Goal: Check status: Check status

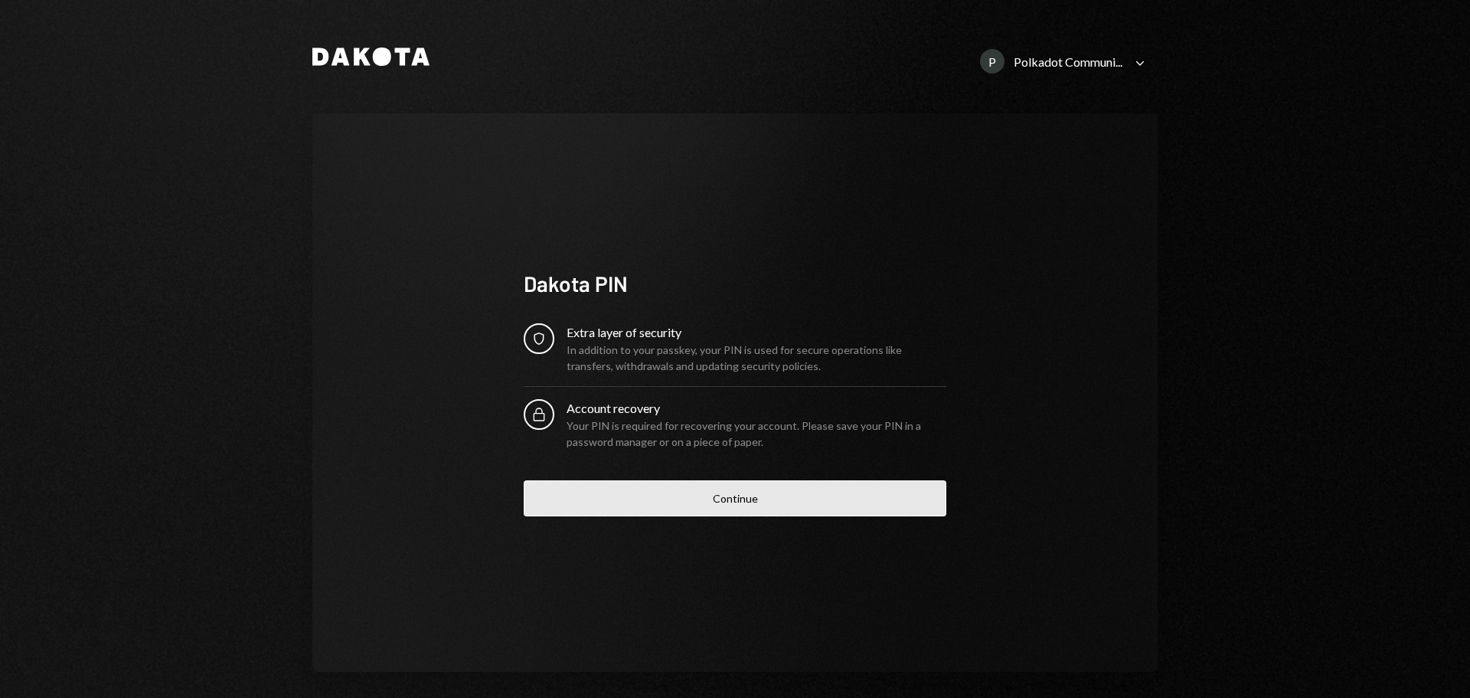
click at [767, 504] on button "Continue" at bounding box center [735, 498] width 423 height 36
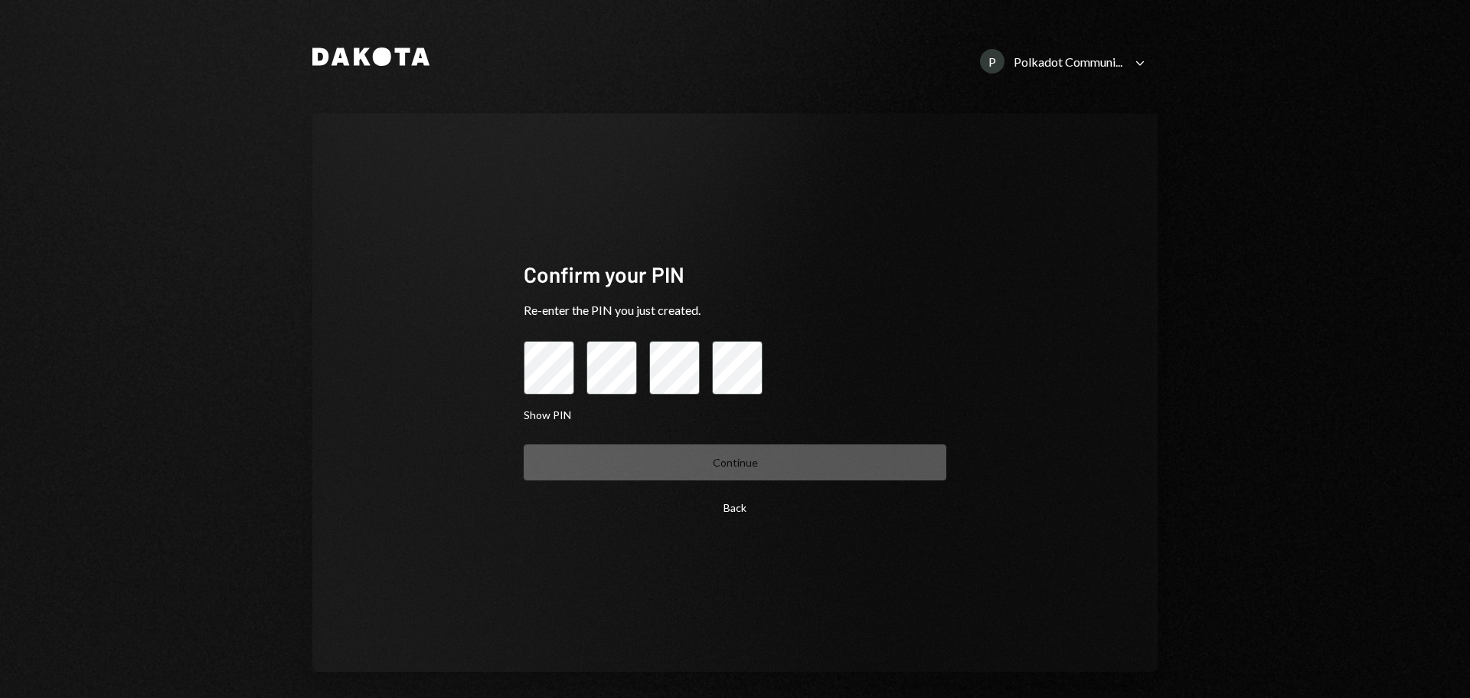
click at [721, 505] on button "Back" at bounding box center [735, 507] width 423 height 36
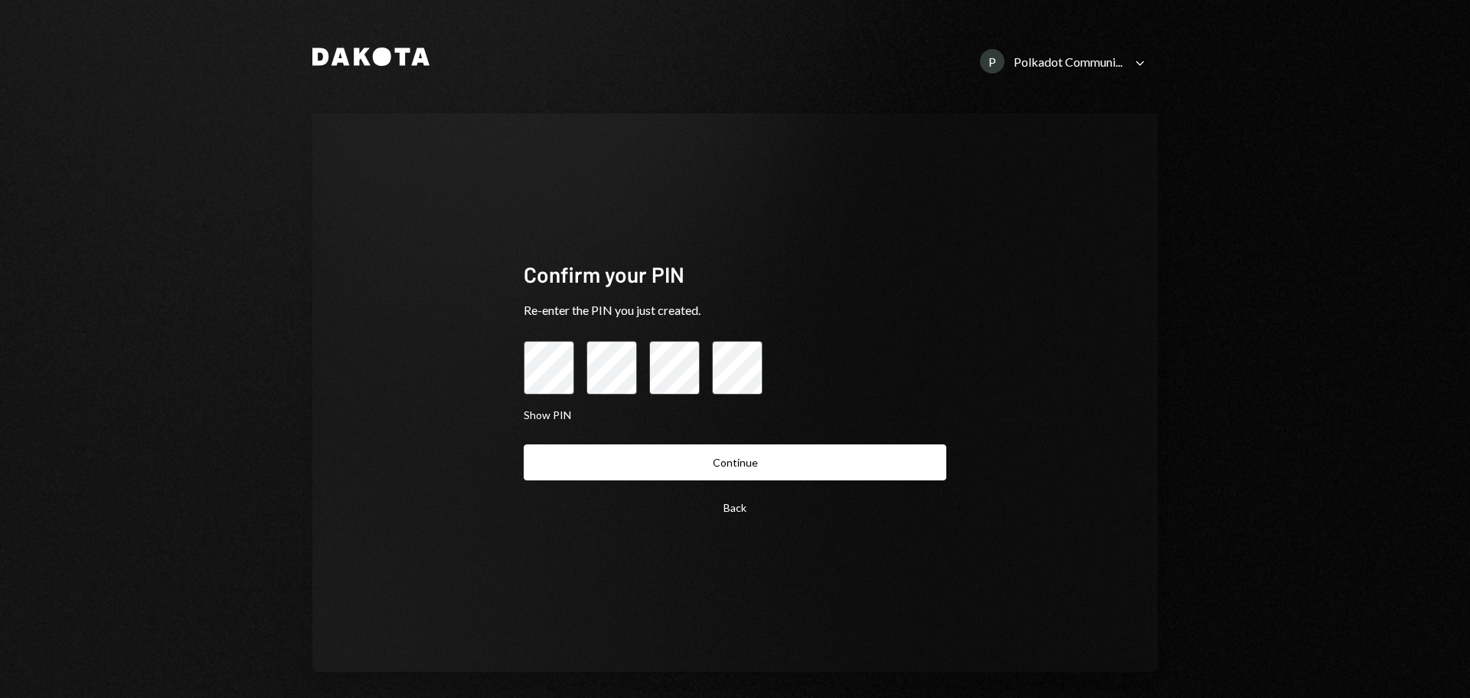
drag, startPoint x: 689, startPoint y: 465, endPoint x: 684, endPoint y: 475, distance: 11.3
click at [684, 475] on button "Continue" at bounding box center [735, 462] width 423 height 36
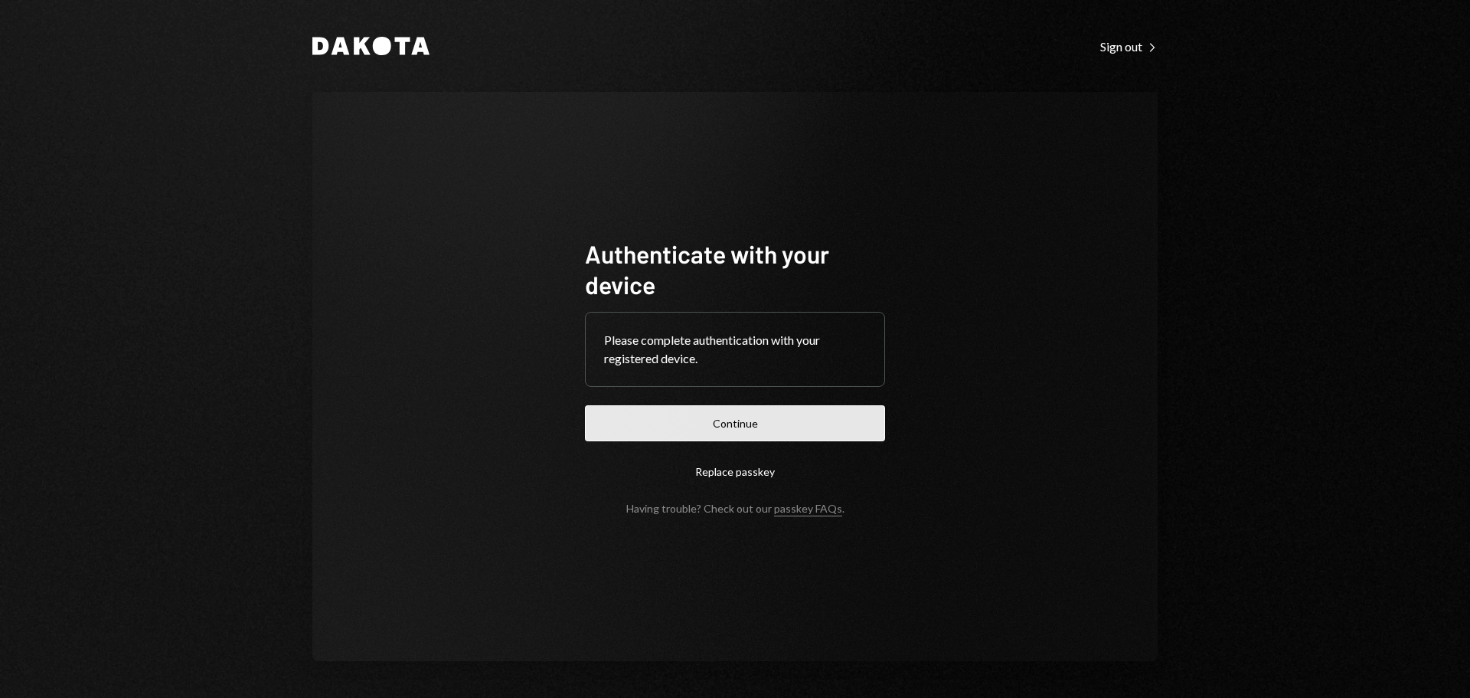
click at [691, 433] on button "Continue" at bounding box center [735, 423] width 300 height 36
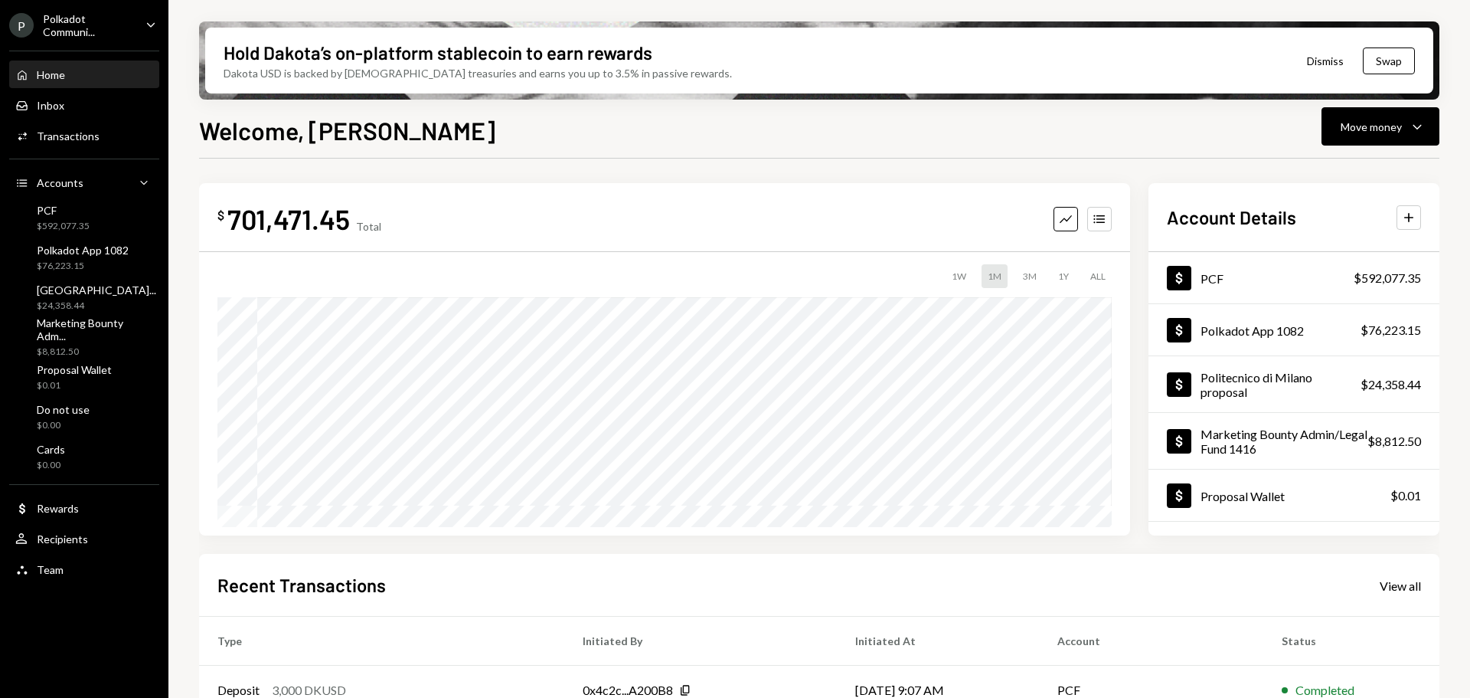
click at [122, 25] on div "Polkadot Communi..." at bounding box center [88, 25] width 90 height 26
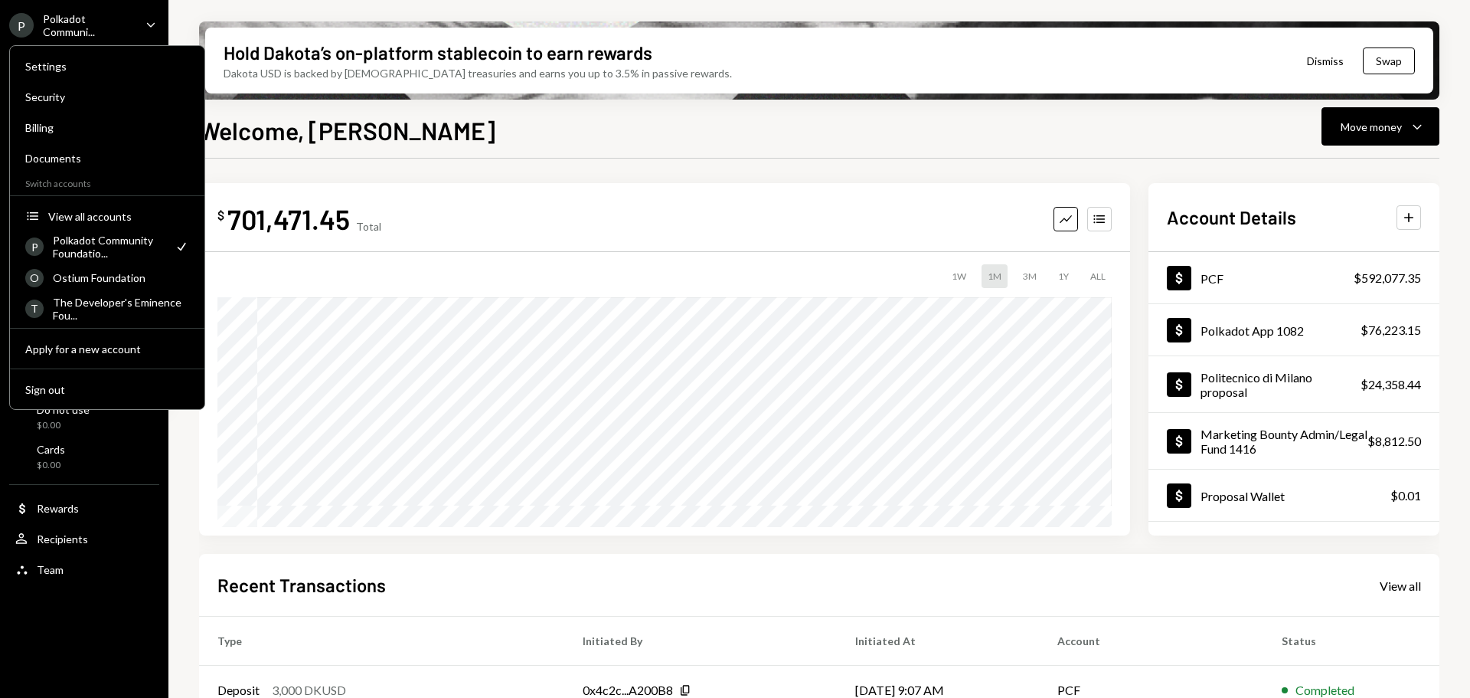
click at [547, 152] on div "Welcome, Daphnie Move money Caret Down $ 701,471.45 Total Graph Accounts 1W 1M …" at bounding box center [819, 450] width 1241 height 676
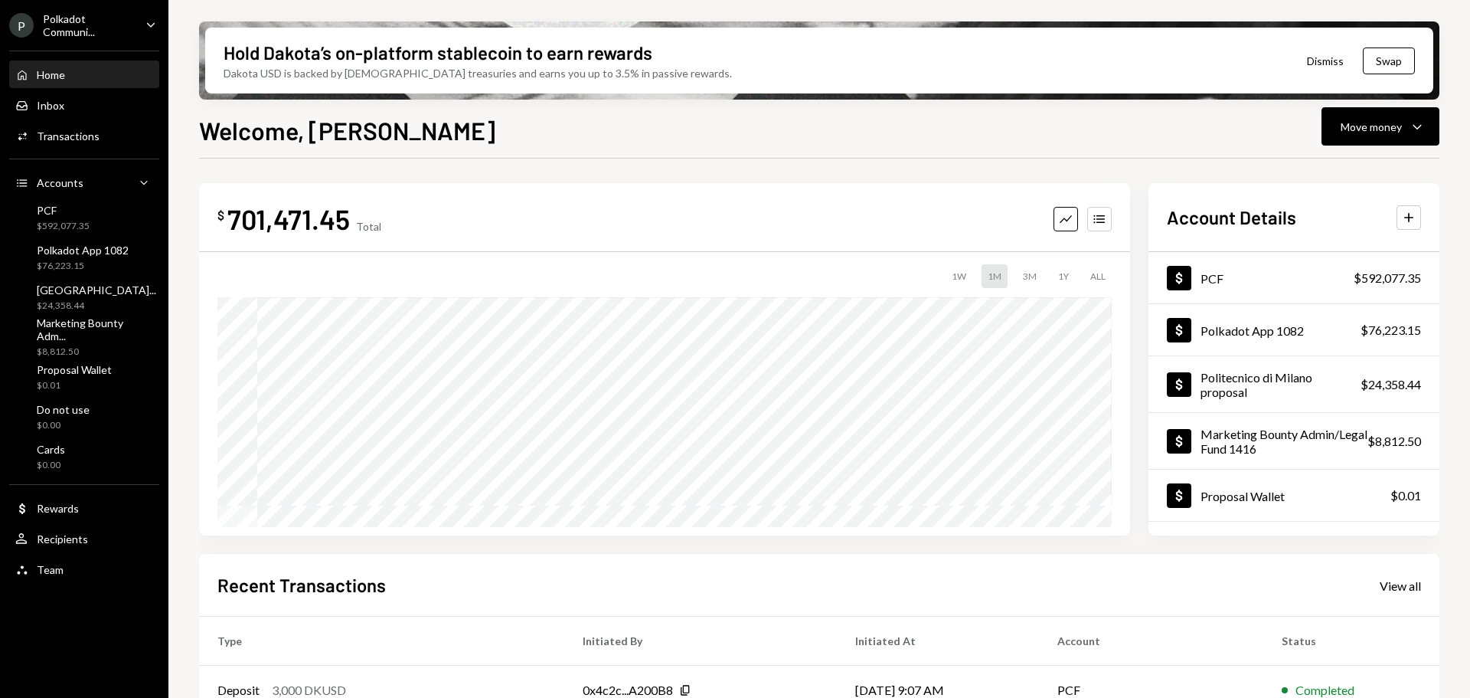
click at [106, 21] on div "Polkadot Communi..." at bounding box center [88, 25] width 90 height 26
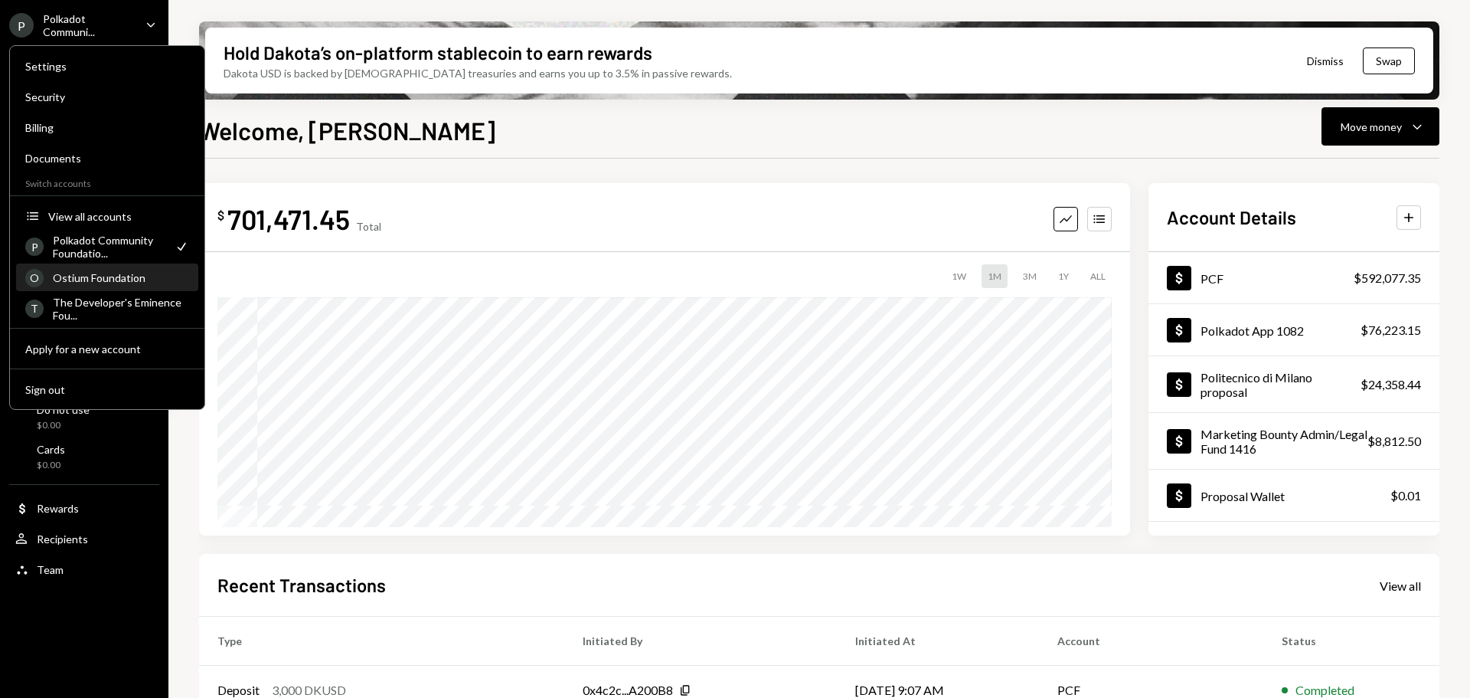
click at [92, 282] on div "Ostium Foundation" at bounding box center [121, 277] width 136 height 13
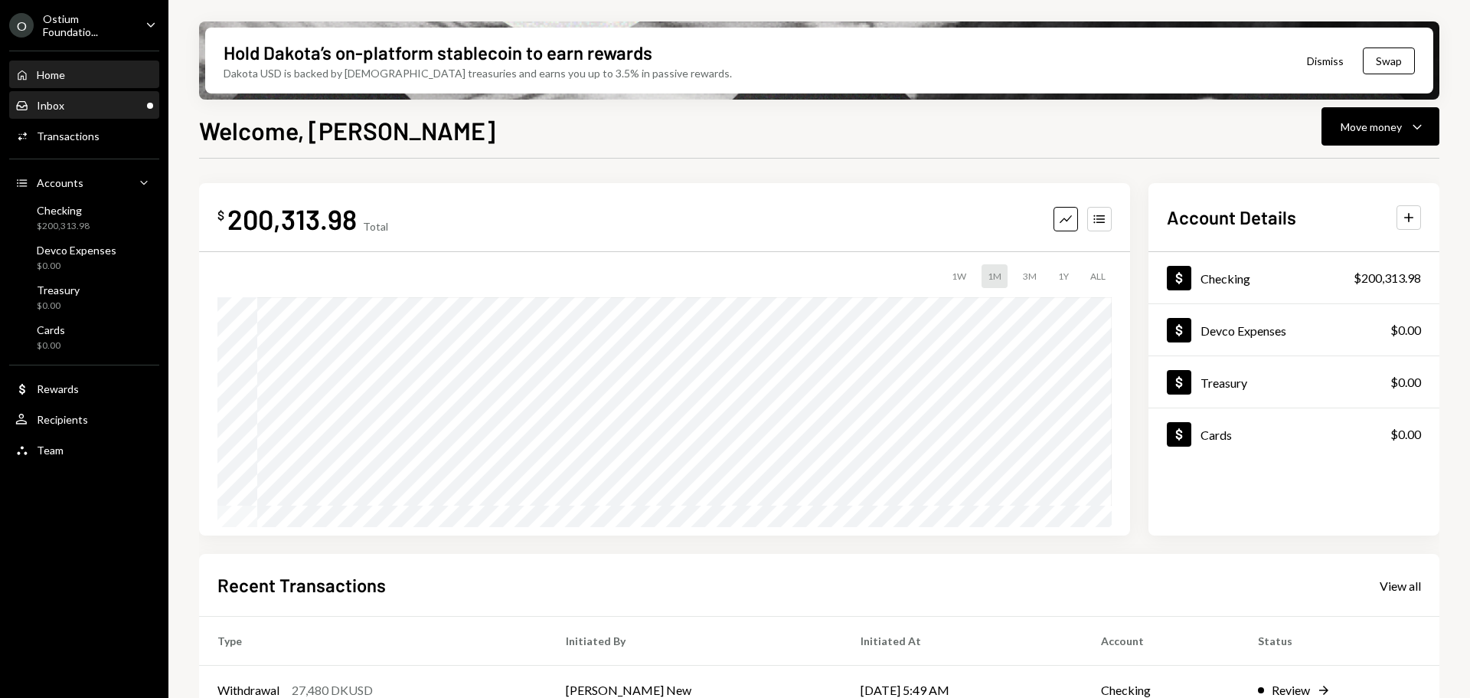
click at [53, 116] on div "Inbox Inbox" at bounding box center [84, 106] width 138 height 26
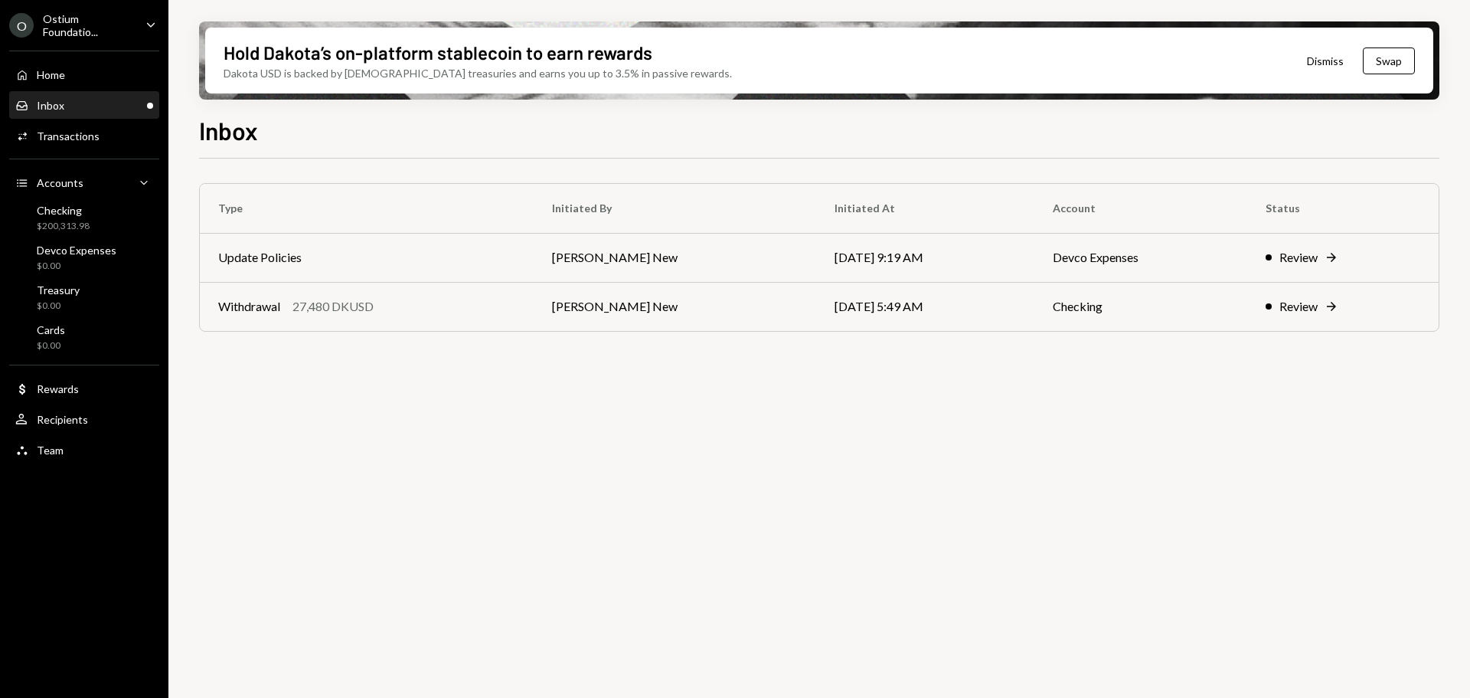
click at [53, 112] on div "Inbox Inbox" at bounding box center [39, 106] width 49 height 14
click at [278, 243] on td "Update Policies" at bounding box center [367, 257] width 334 height 49
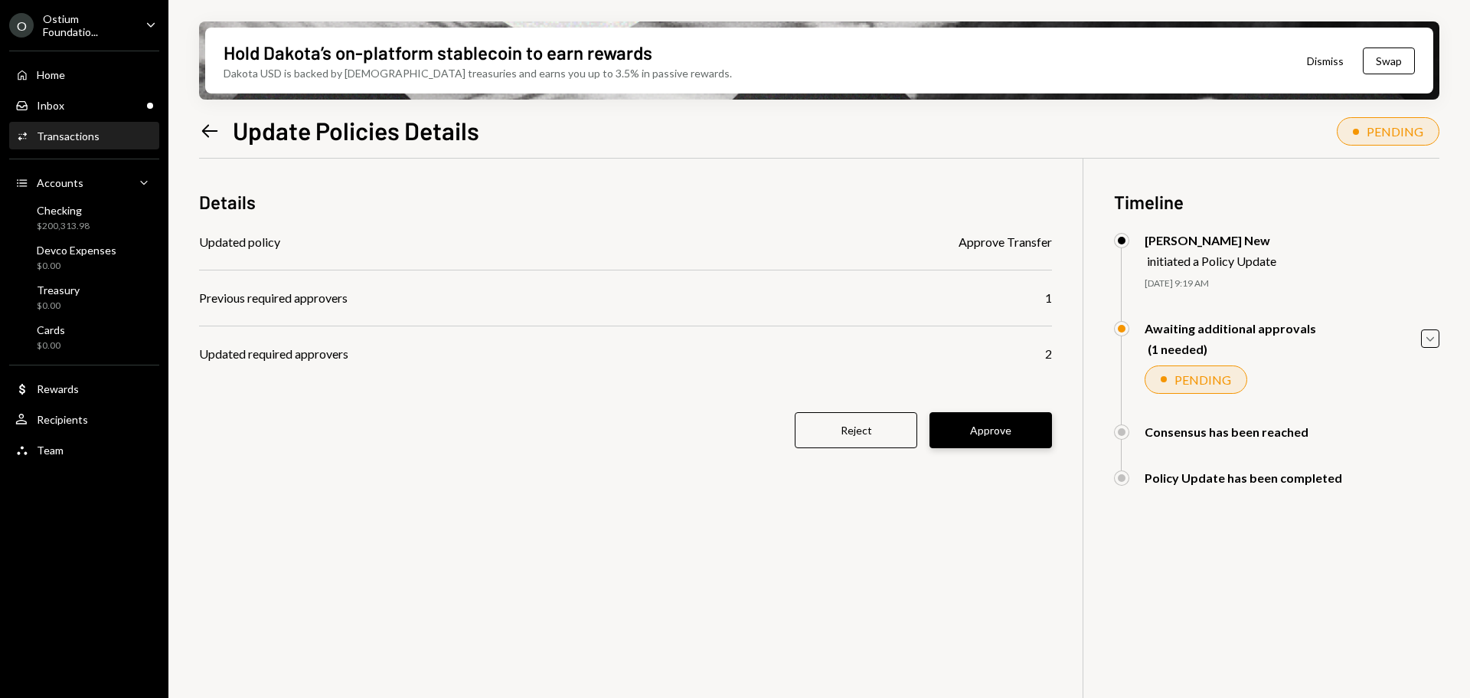
click at [968, 430] on button "Approve" at bounding box center [991, 430] width 123 height 36
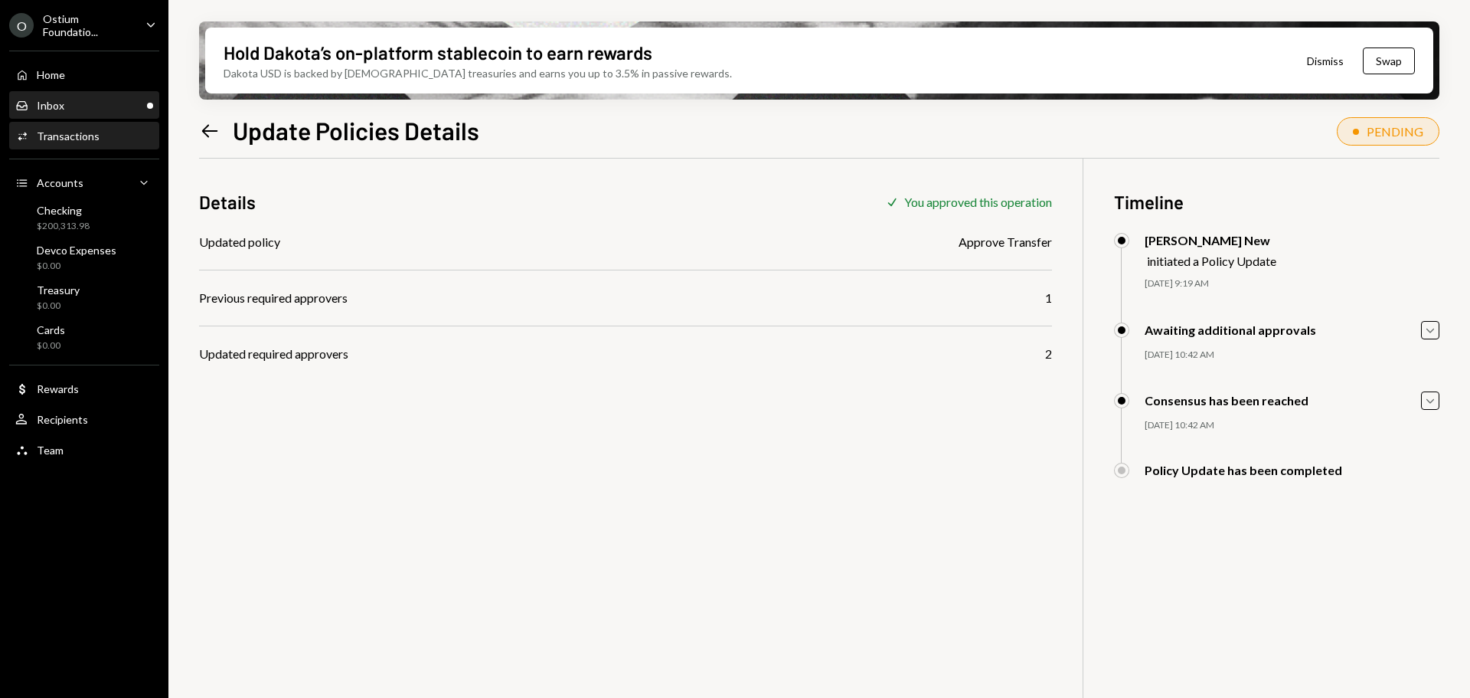
click at [50, 104] on div "Inbox" at bounding box center [51, 105] width 28 height 13
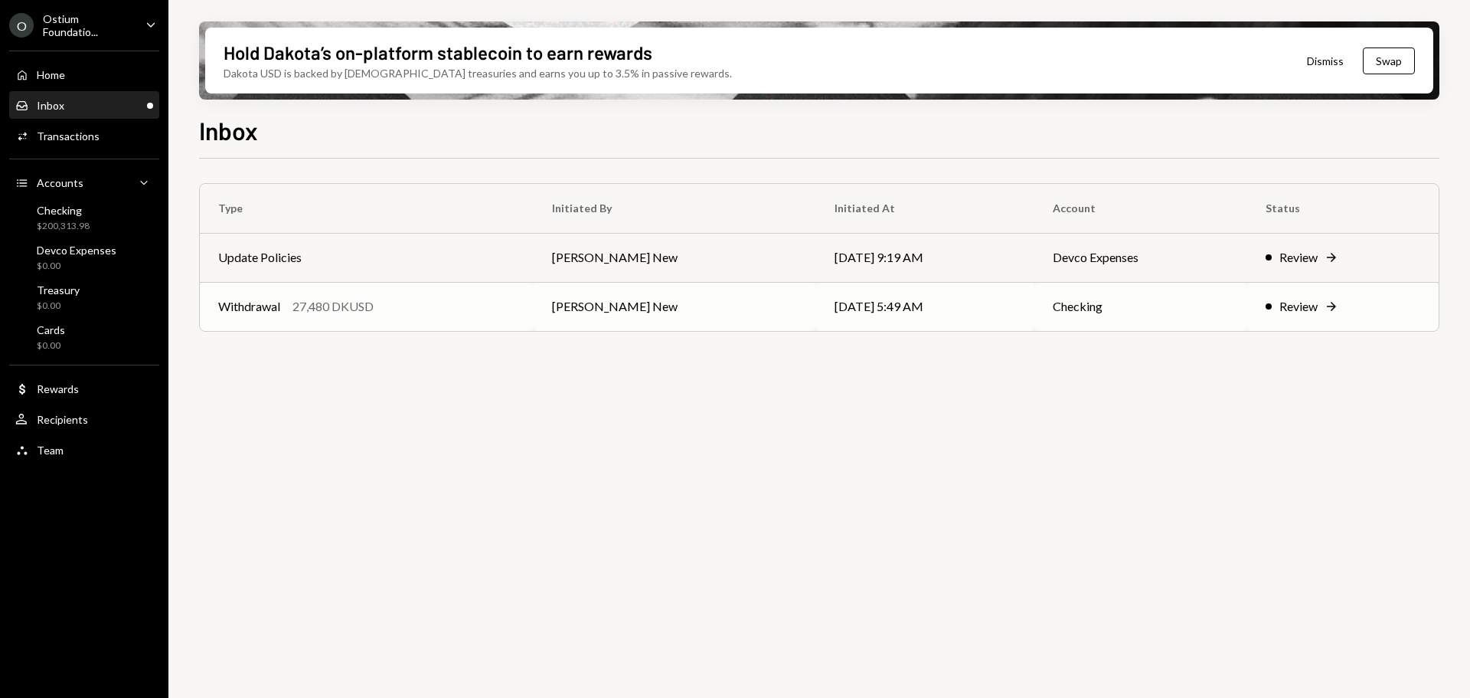
click at [486, 313] on div "Withdrawal 27,480 DKUSD" at bounding box center [366, 306] width 297 height 18
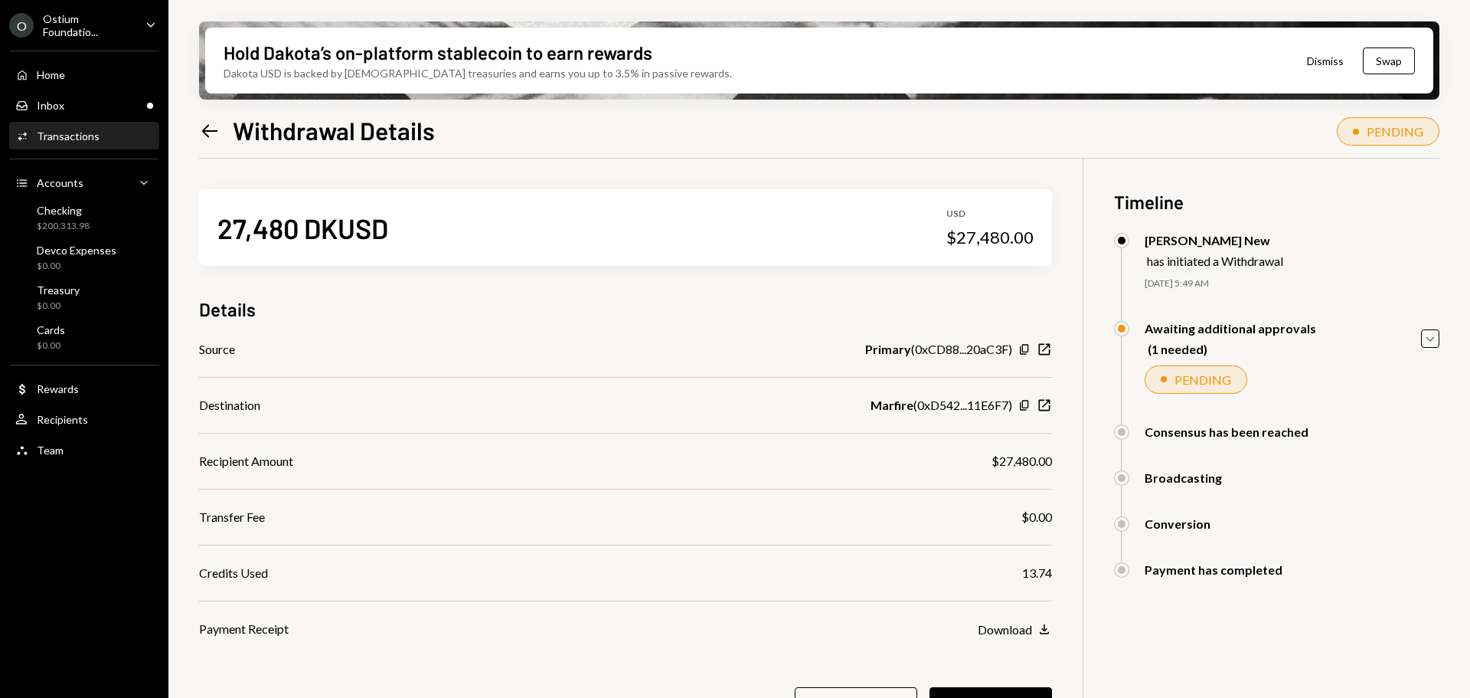
scroll to position [123, 0]
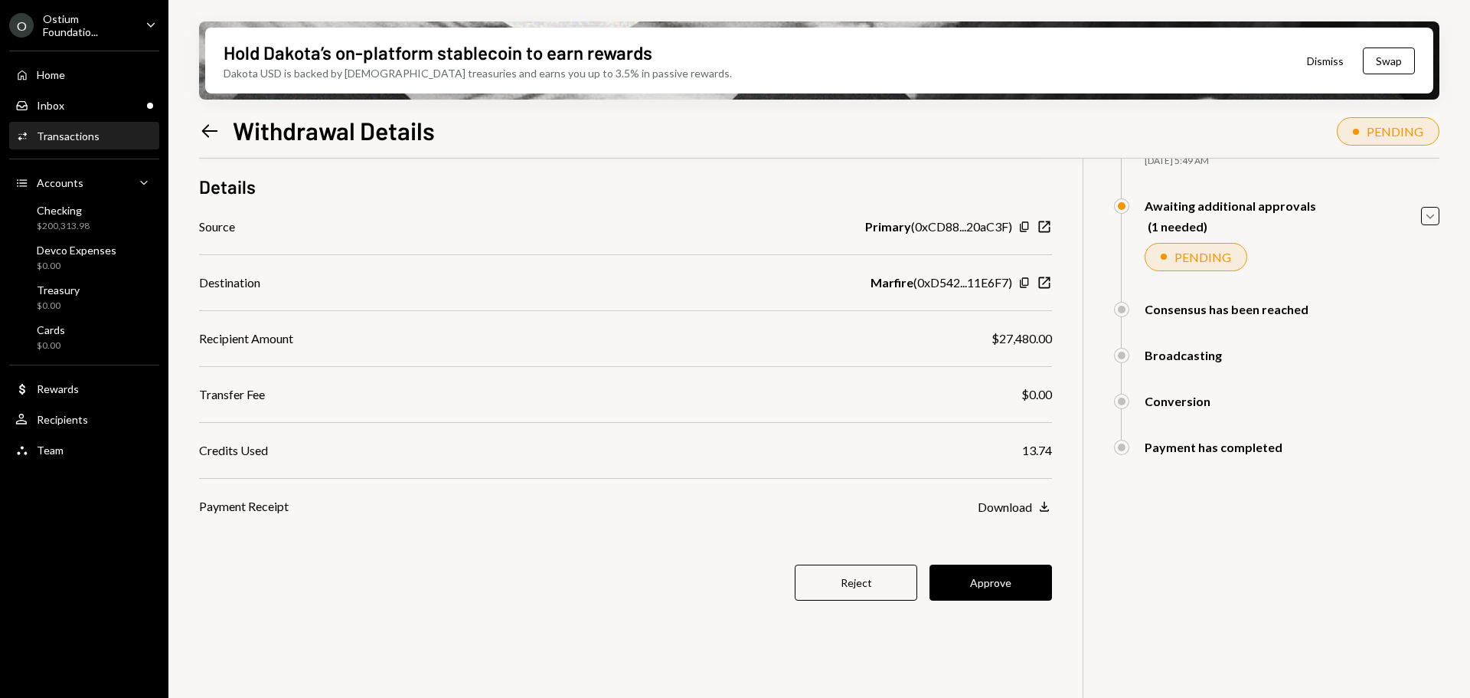
click at [1016, 584] on button "Approve" at bounding box center [991, 582] width 123 height 36
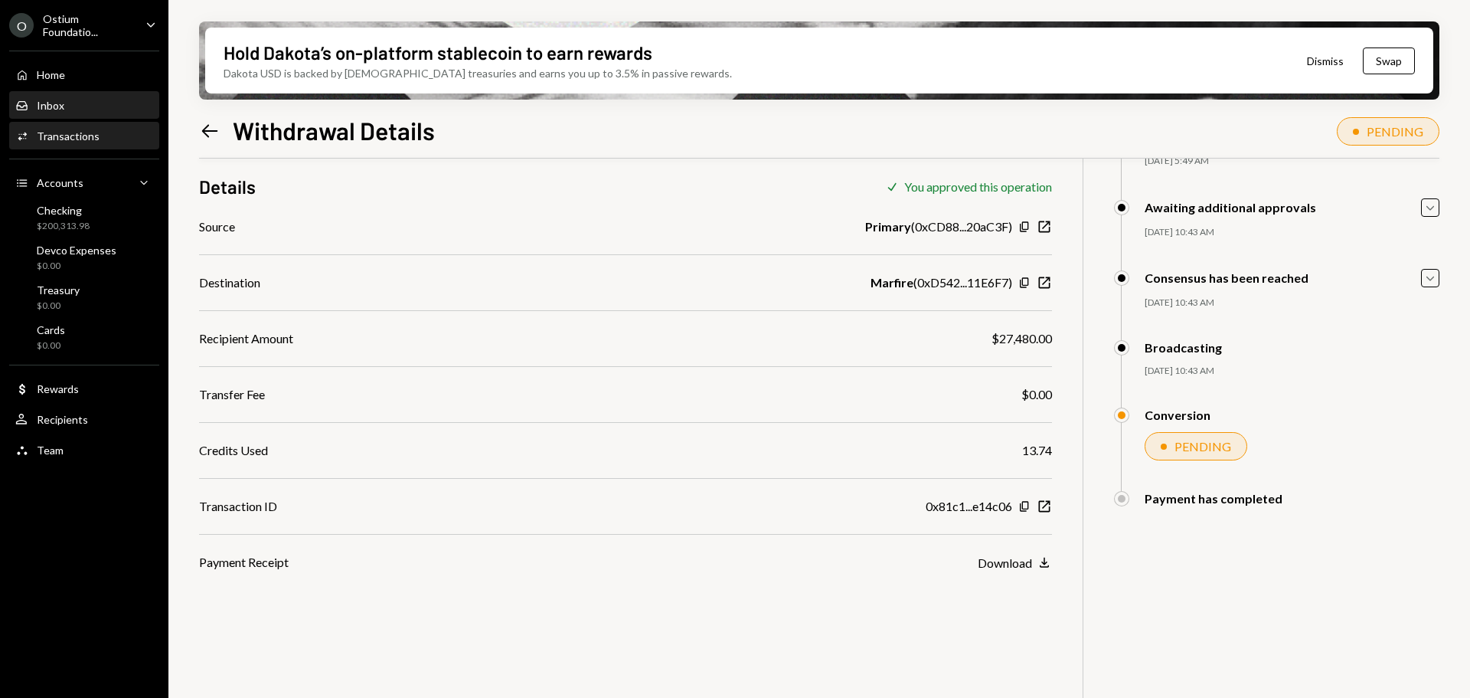
click at [74, 110] on div "Inbox Inbox" at bounding box center [84, 106] width 138 height 14
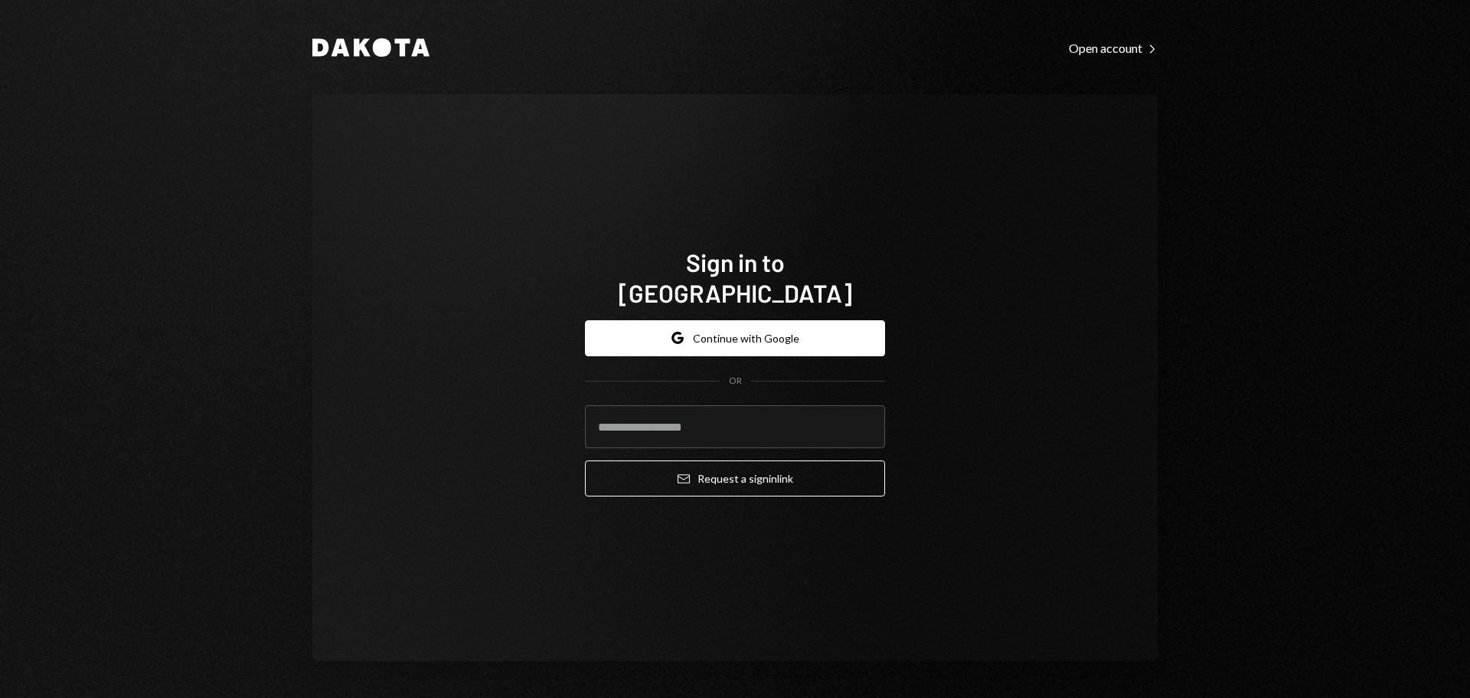
type input "**********"
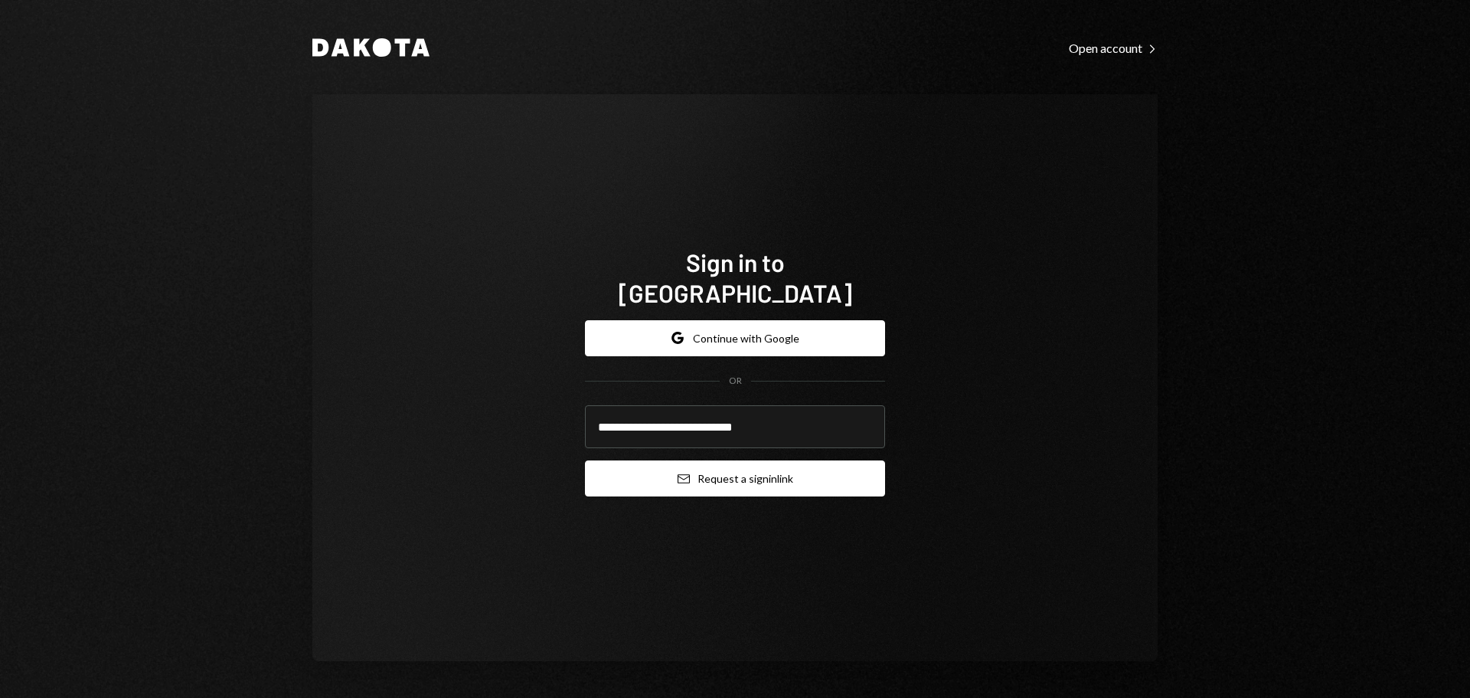
click at [784, 461] on button "Email Request a sign in link" at bounding box center [735, 478] width 300 height 36
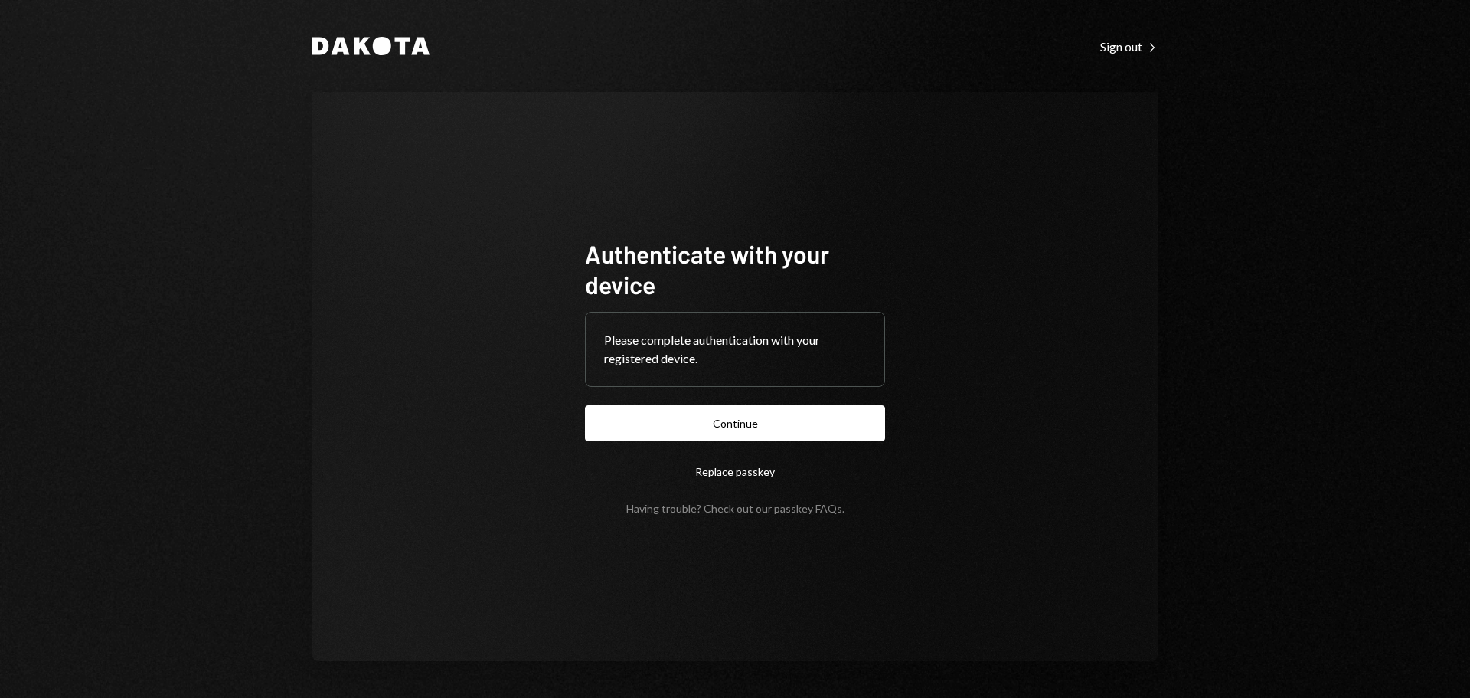
click at [734, 416] on button "Continue" at bounding box center [735, 423] width 300 height 36
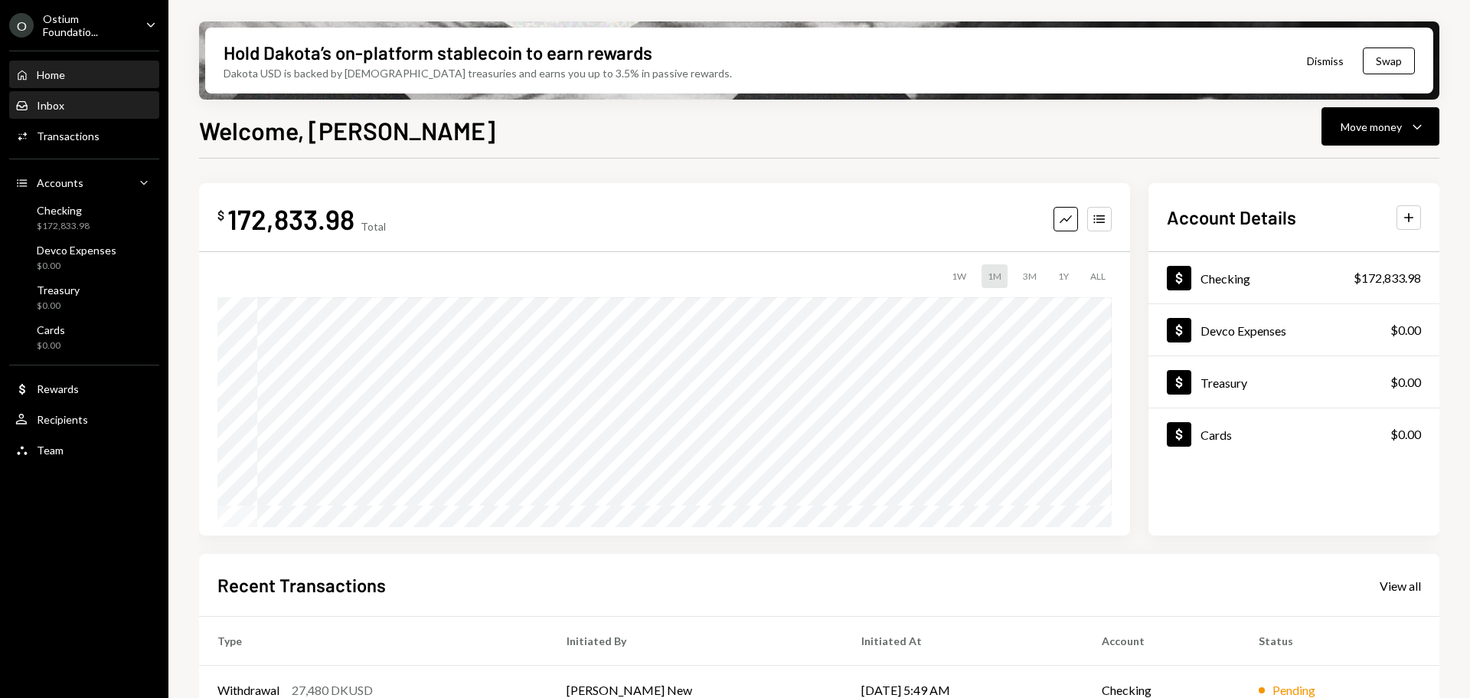
click at [87, 111] on div "Inbox Inbox" at bounding box center [84, 106] width 138 height 14
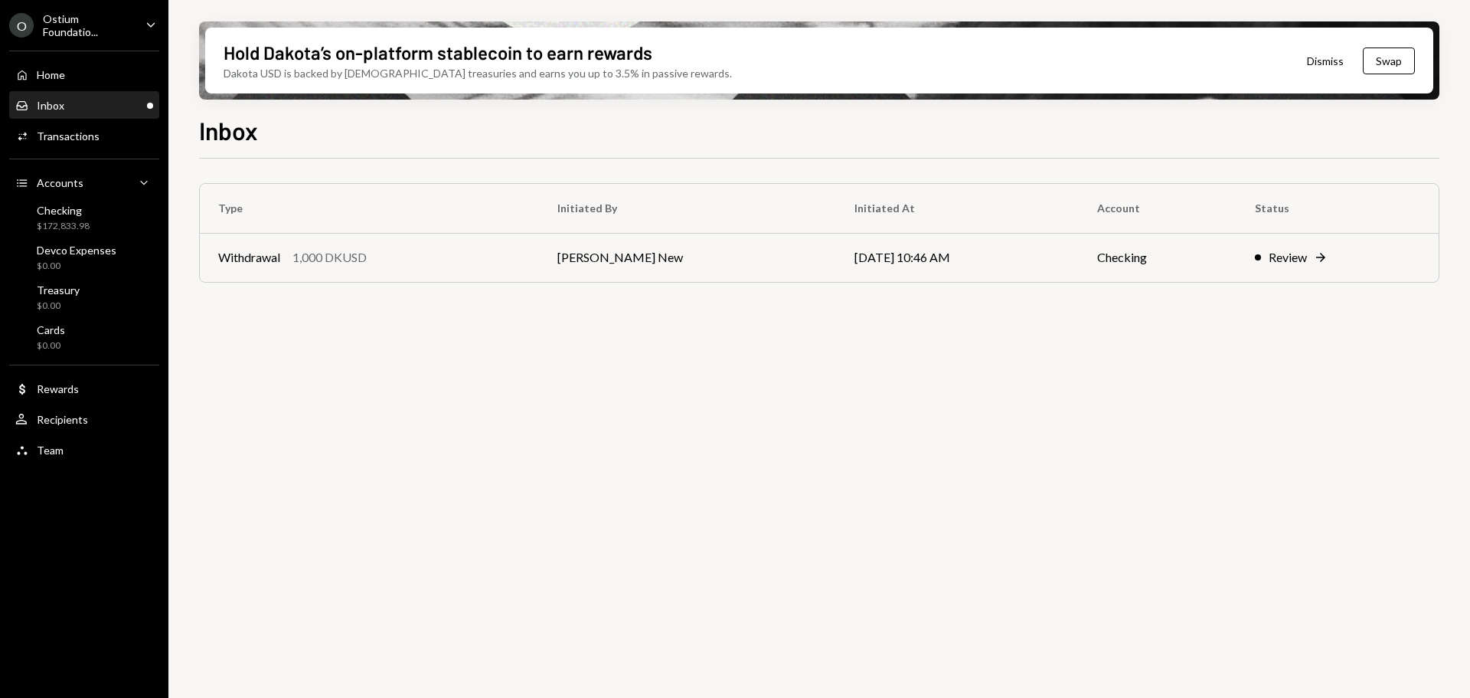
click at [73, 107] on div "Inbox Inbox" at bounding box center [84, 106] width 138 height 14
click at [468, 245] on td "Withdrawal 1,000 DKUSD" at bounding box center [369, 257] width 339 height 49
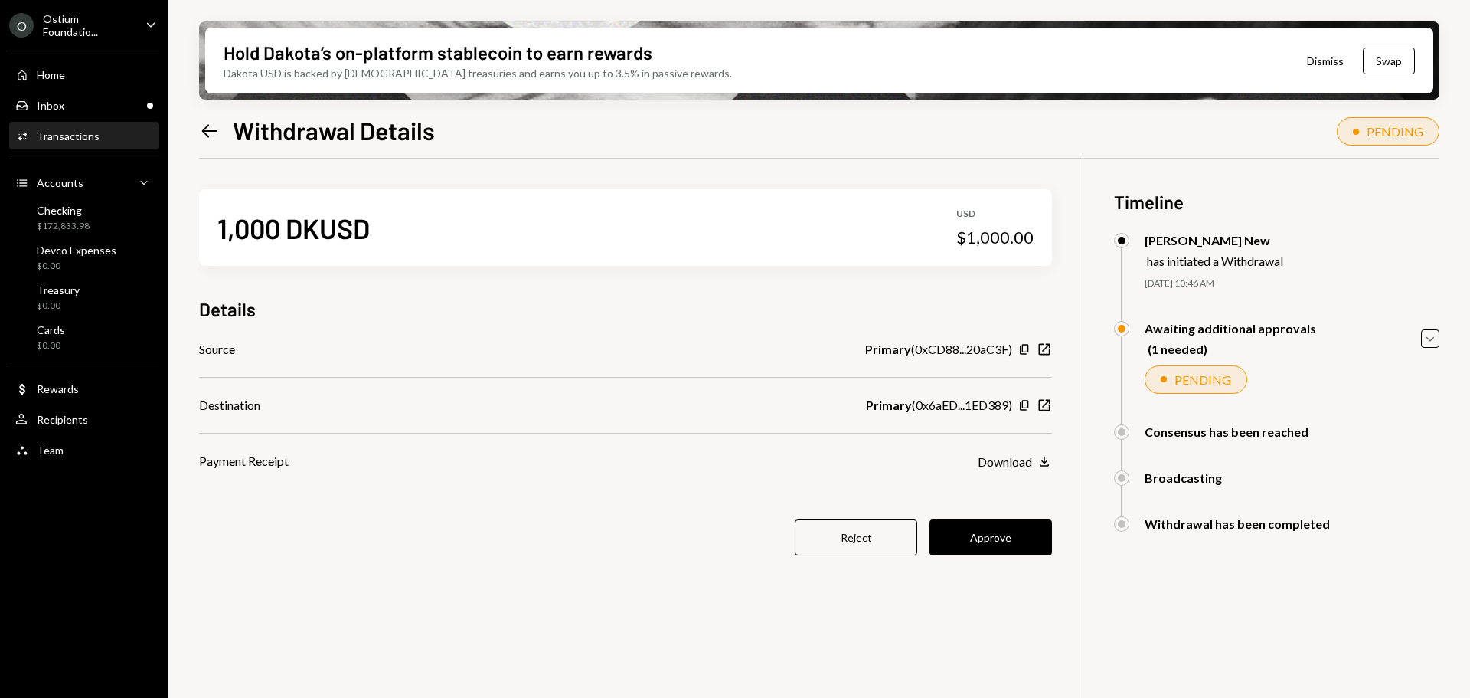
click at [974, 529] on button "Approve" at bounding box center [991, 537] width 123 height 36
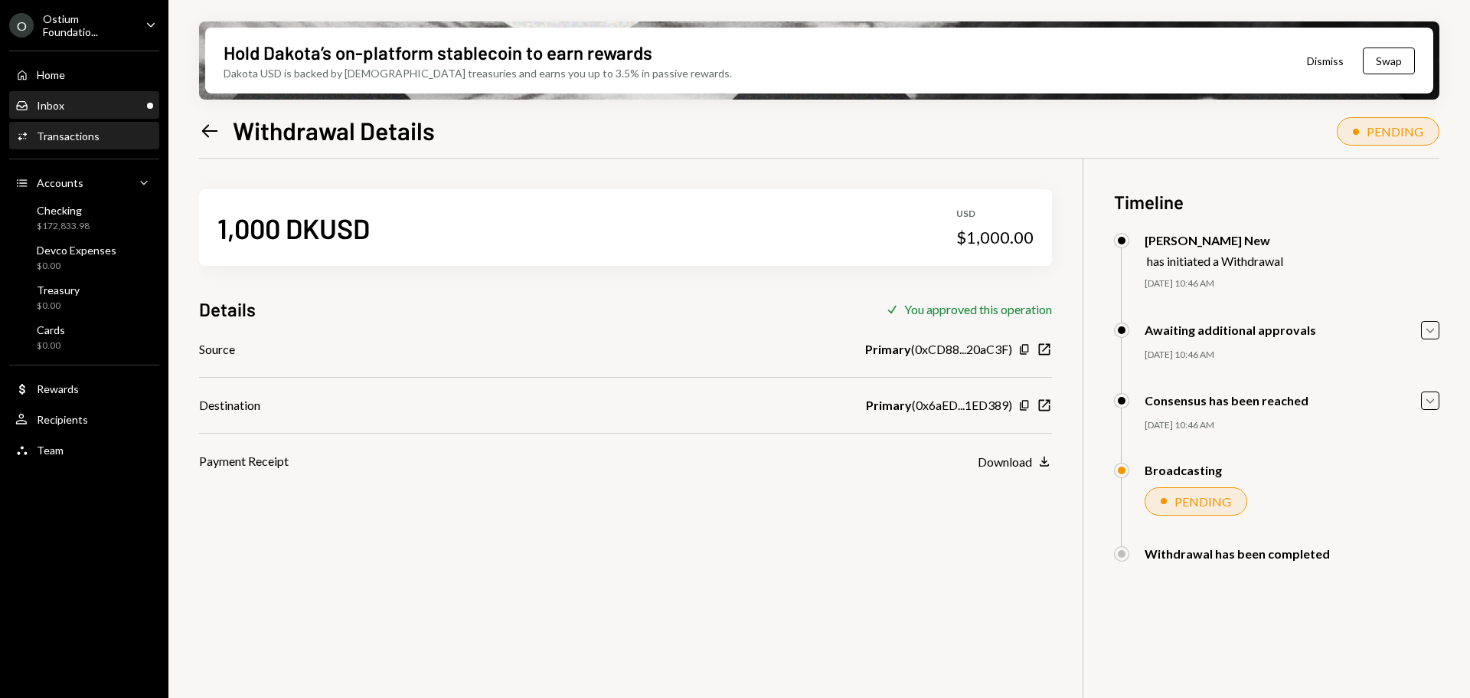
click at [53, 114] on div "Inbox Inbox" at bounding box center [84, 106] width 138 height 26
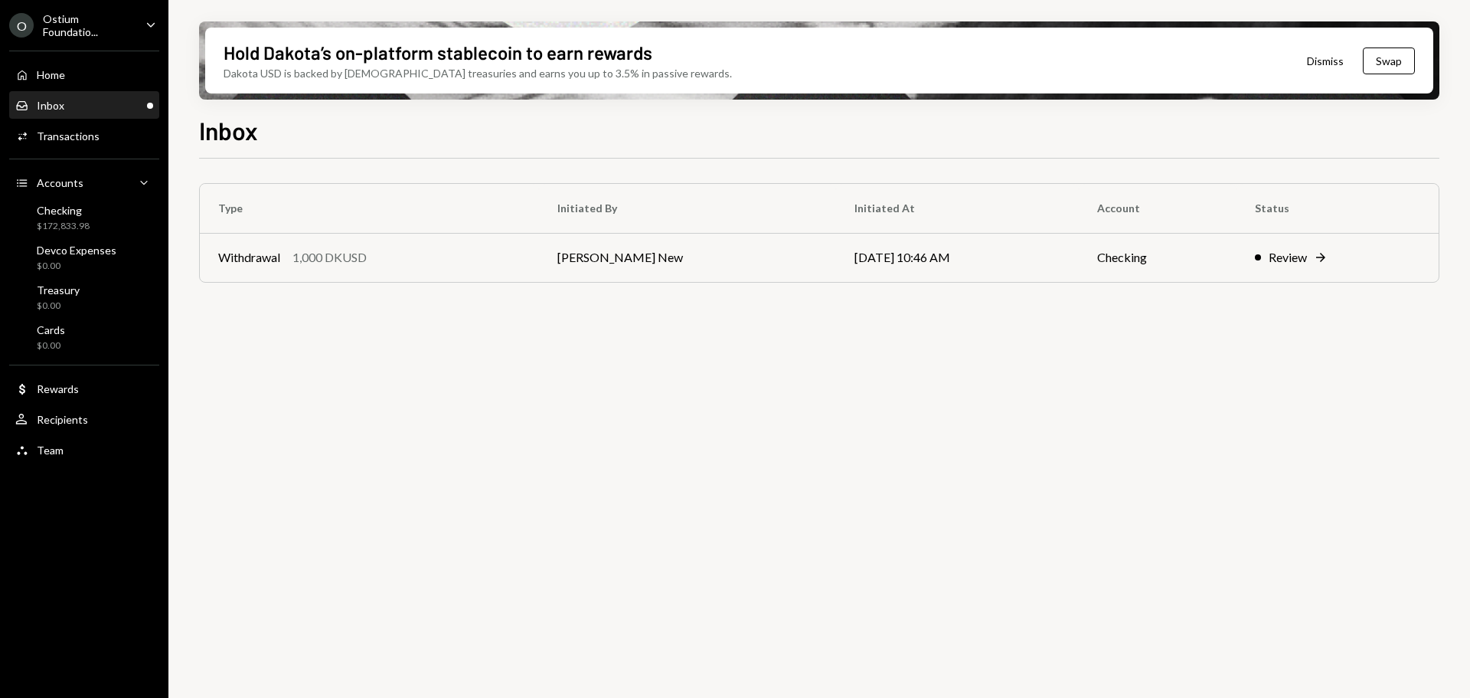
click at [54, 60] on div "Home Home Inbox Inbox Activities Transactions Accounts Accounts Caret Down Chec…" at bounding box center [84, 253] width 168 height 425
click at [59, 79] on div "Home" at bounding box center [51, 74] width 28 height 13
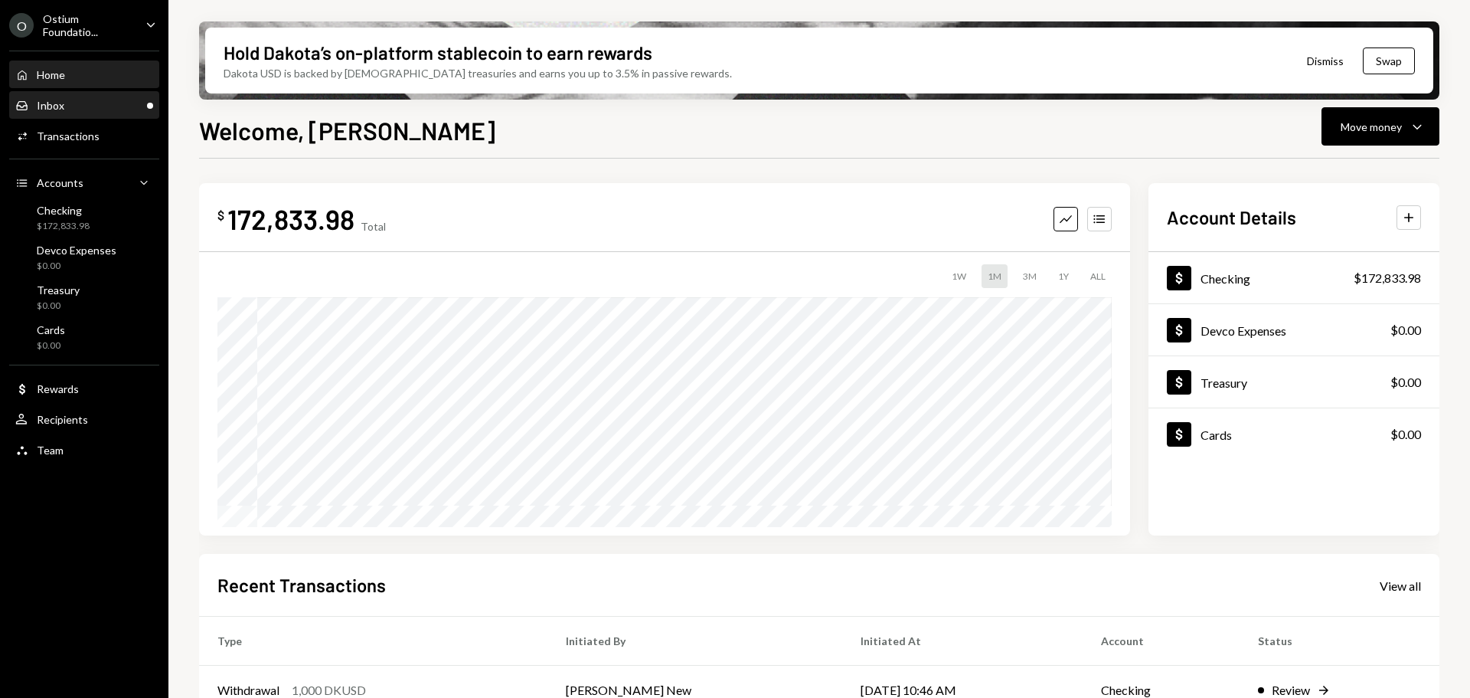
click at [93, 113] on div "Inbox Inbox" at bounding box center [84, 106] width 138 height 26
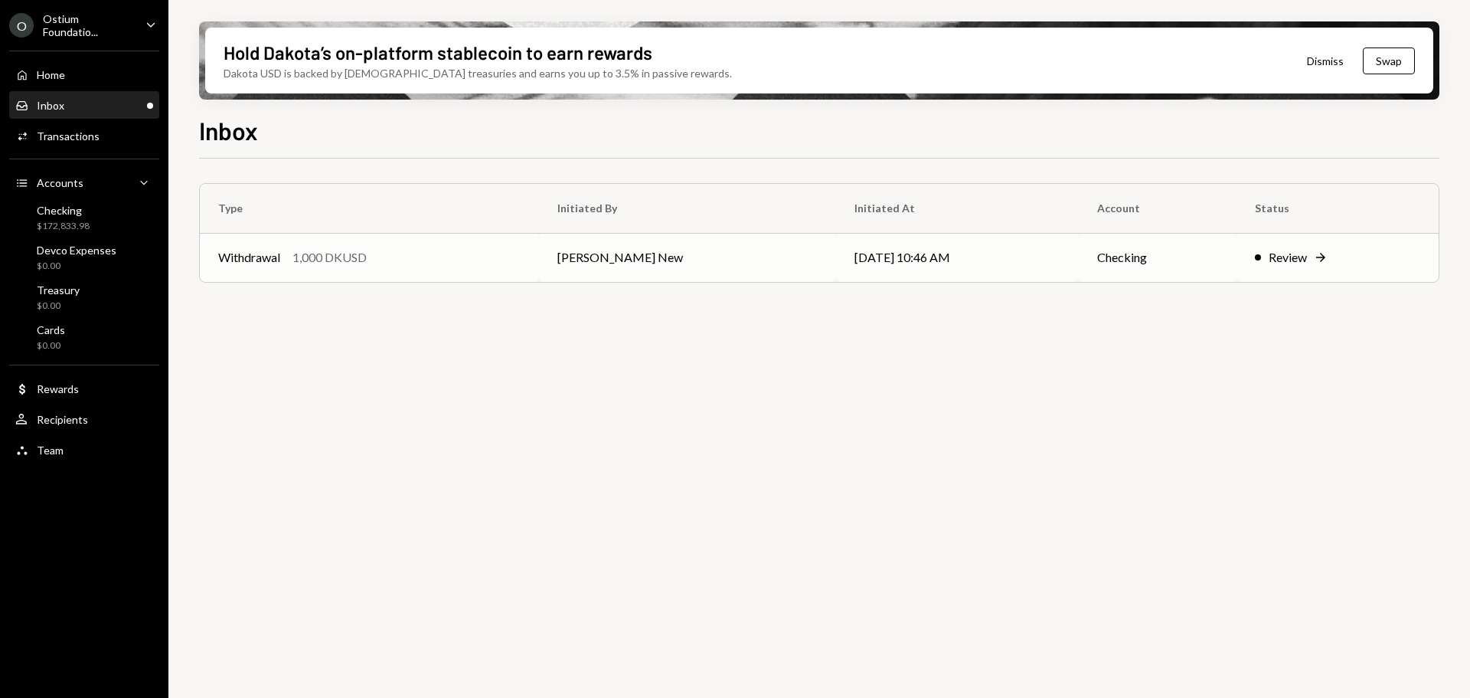
click at [520, 260] on div "Withdrawal 1,000 DKUSD" at bounding box center [369, 257] width 302 height 18
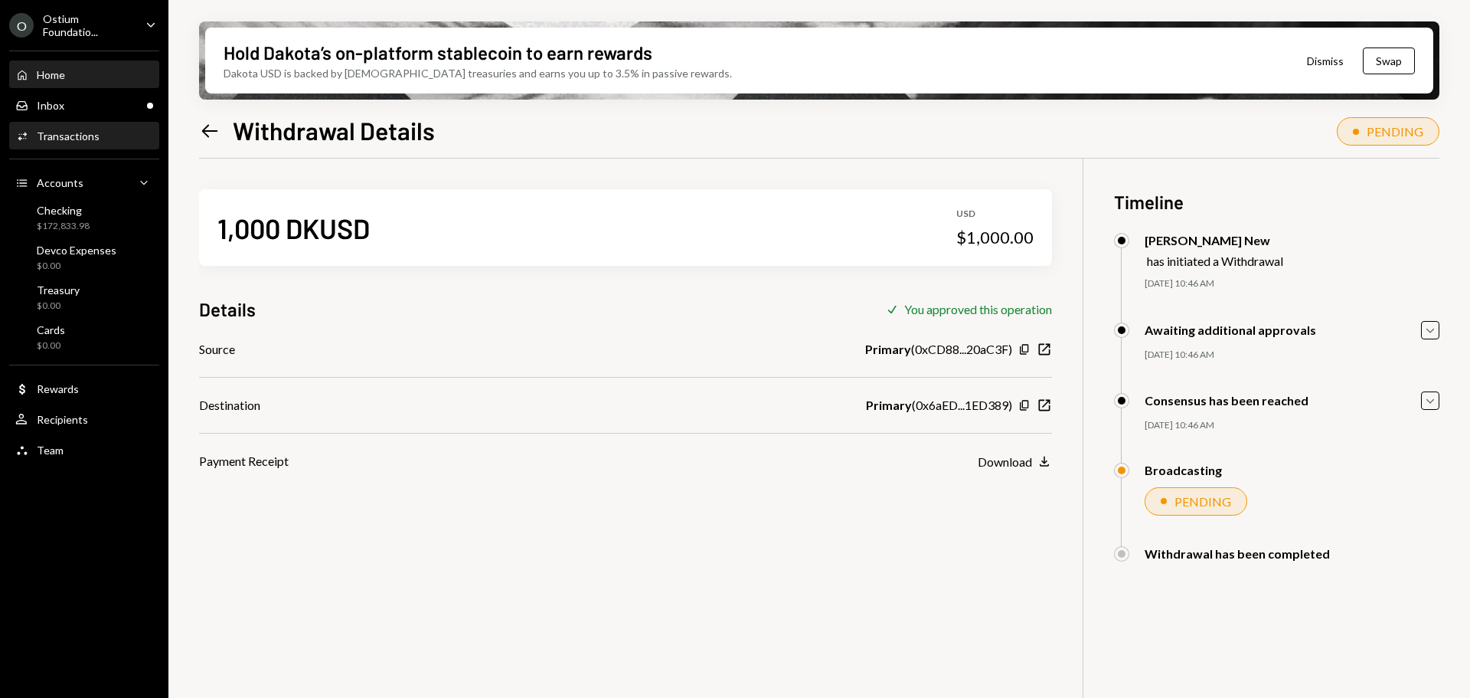
click at [83, 79] on div "Home Home" at bounding box center [84, 75] width 138 height 14
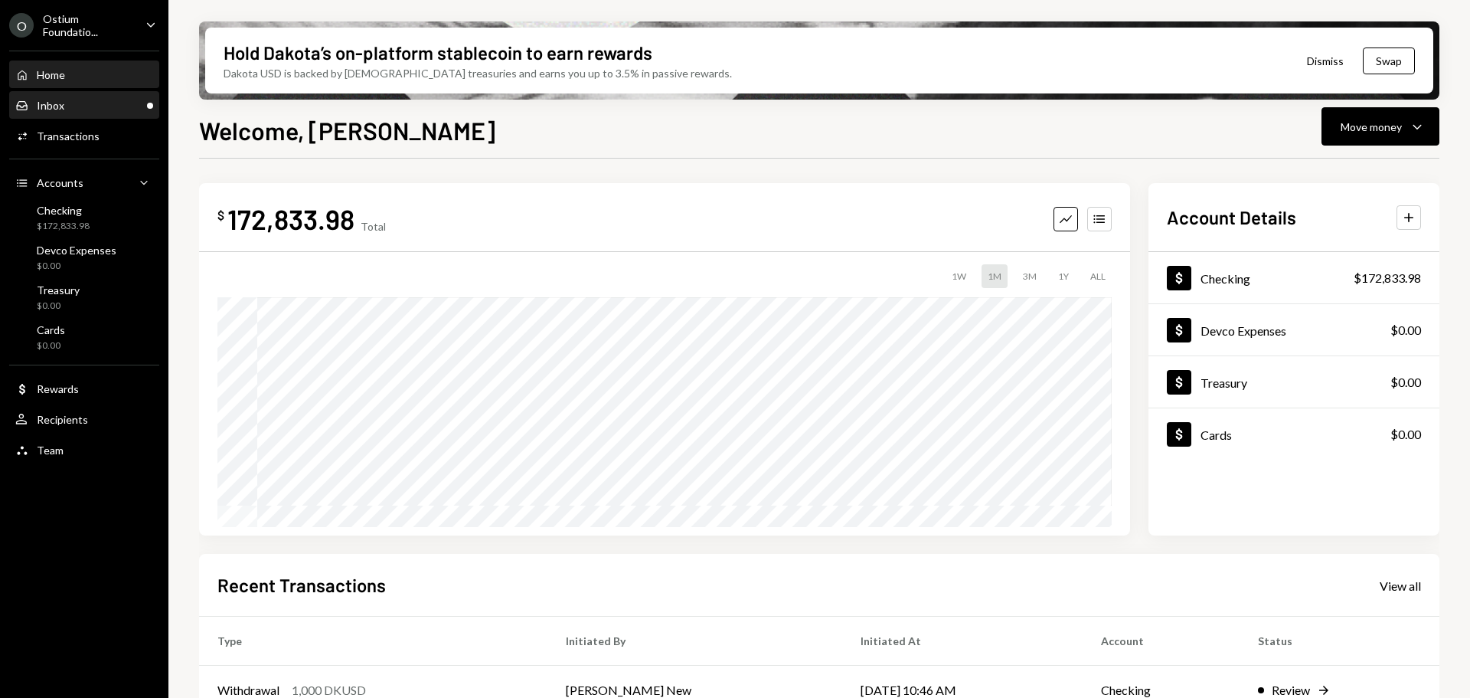
click at [71, 115] on div "Inbox Inbox" at bounding box center [84, 106] width 138 height 26
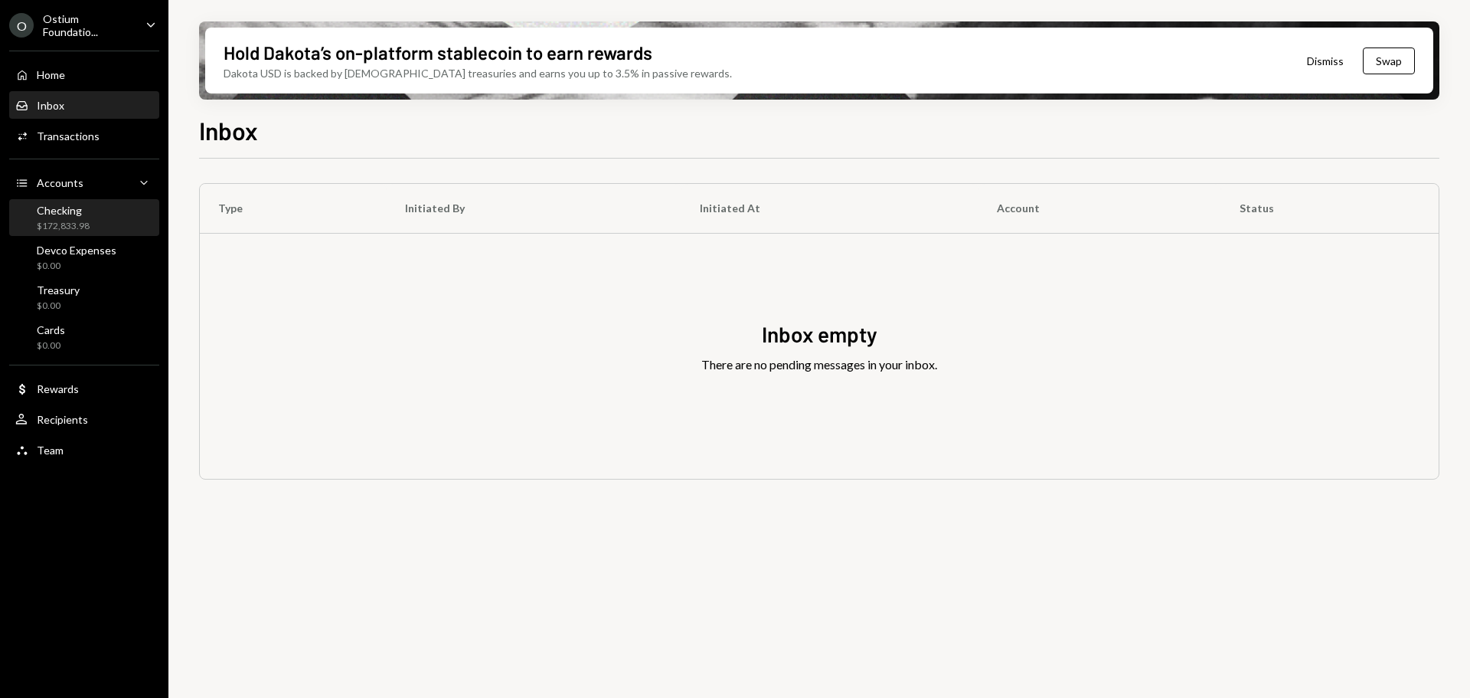
click at [70, 204] on div "Checking" at bounding box center [63, 210] width 53 height 13
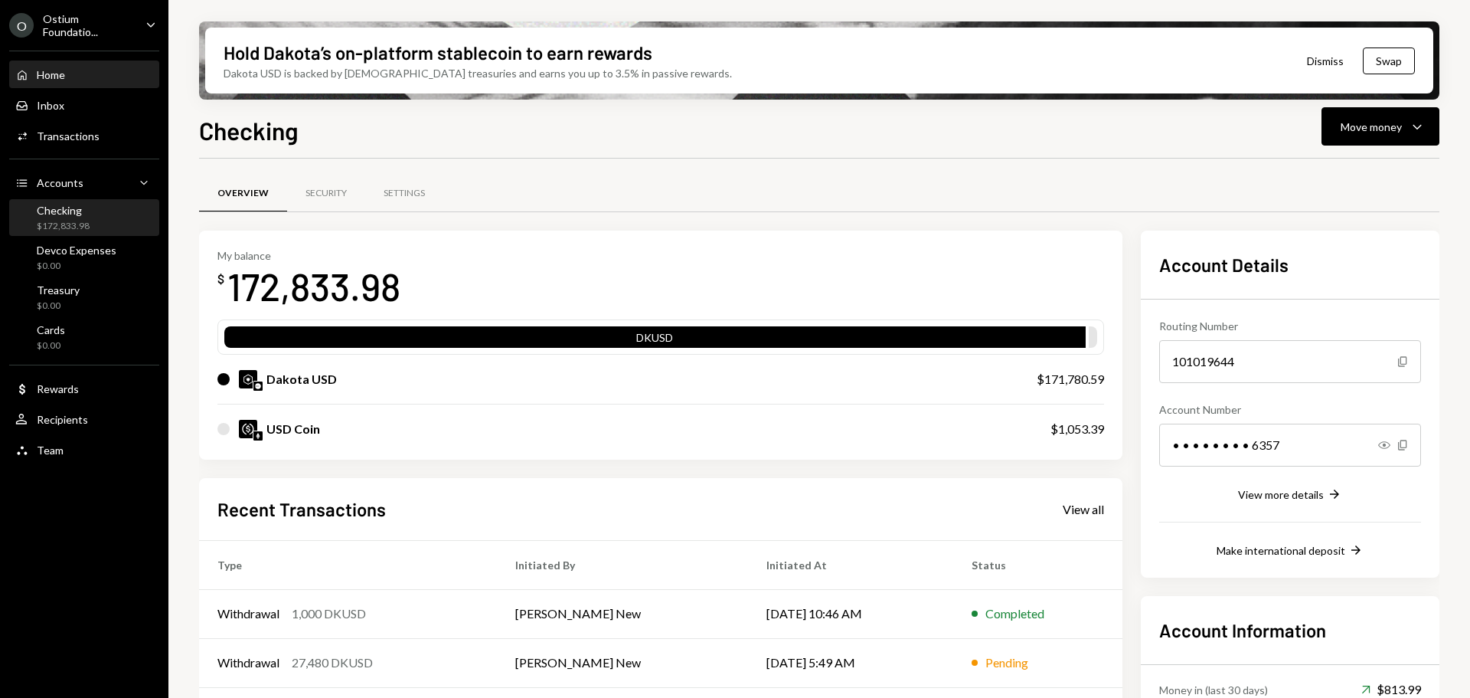
click at [78, 77] on div "Home Home" at bounding box center [84, 75] width 138 height 14
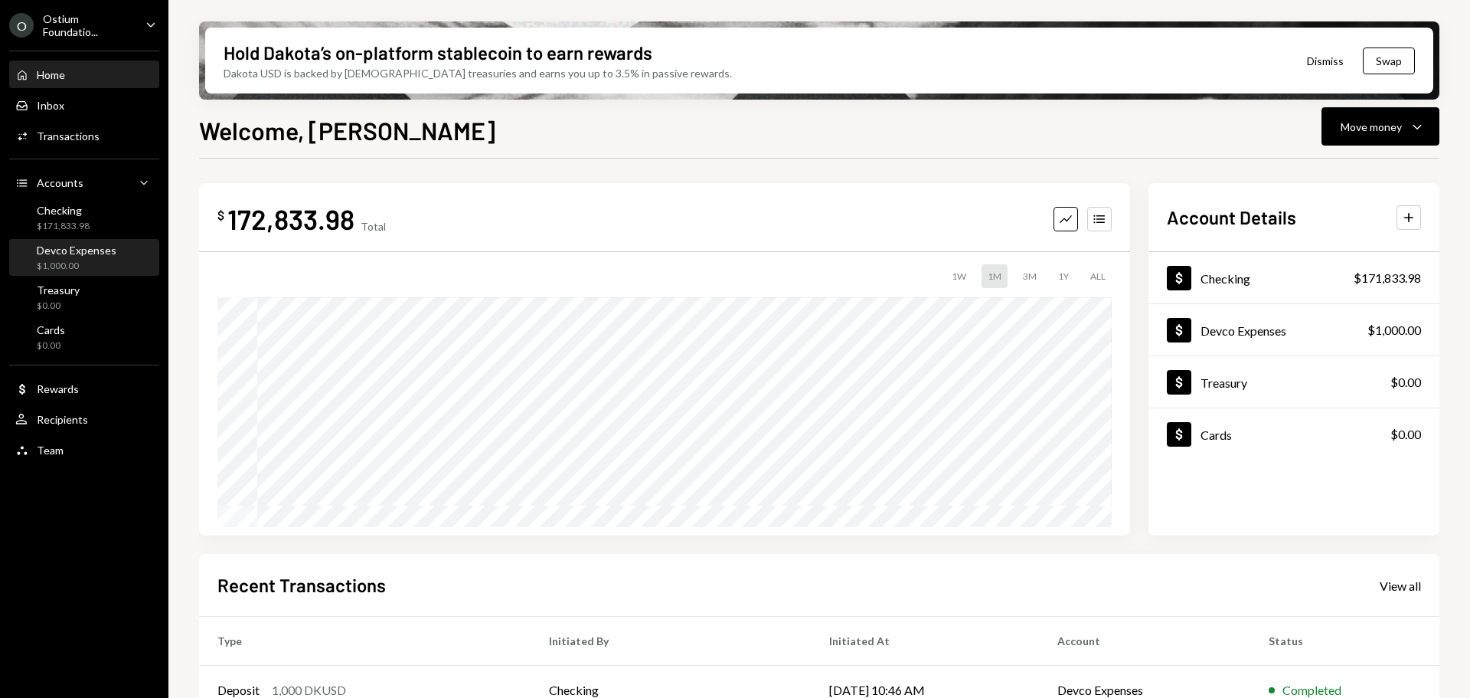
click at [57, 262] on div "$1,000.00" at bounding box center [77, 266] width 80 height 13
